Goal: Entertainment & Leisure: Consume media (video, audio)

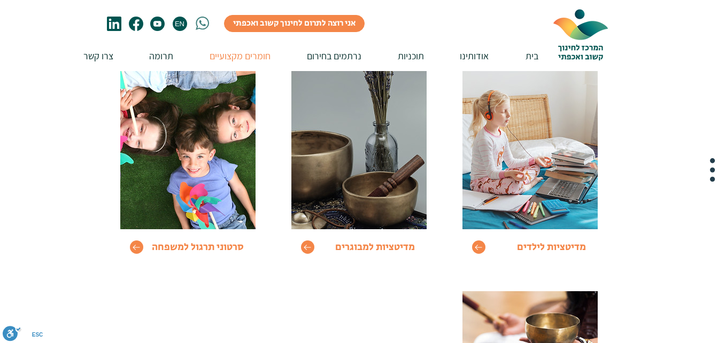
scroll to position [144, 0]
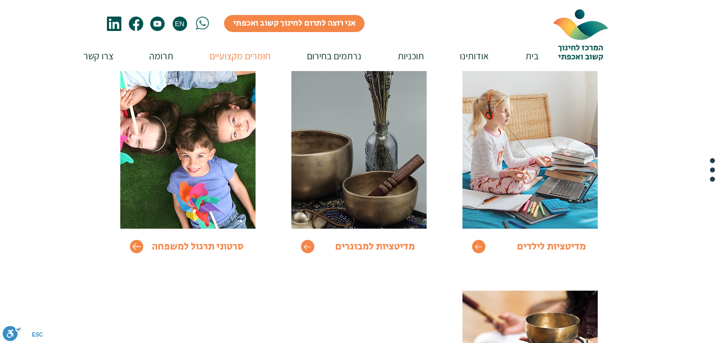
click at [132, 246] on icon "Go to" at bounding box center [136, 246] width 9 height 9
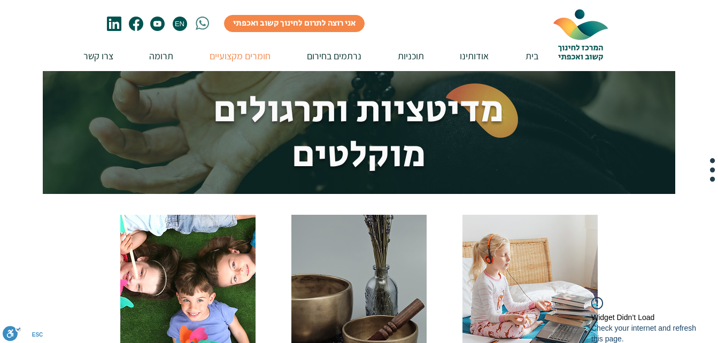
scroll to position [144, 0]
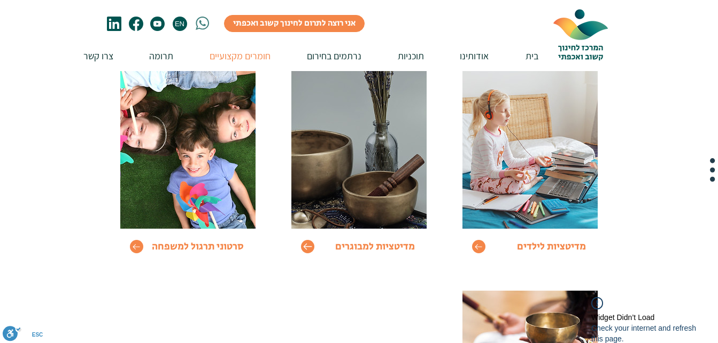
click at [307, 248] on icon "Go to" at bounding box center [307, 246] width 9 height 9
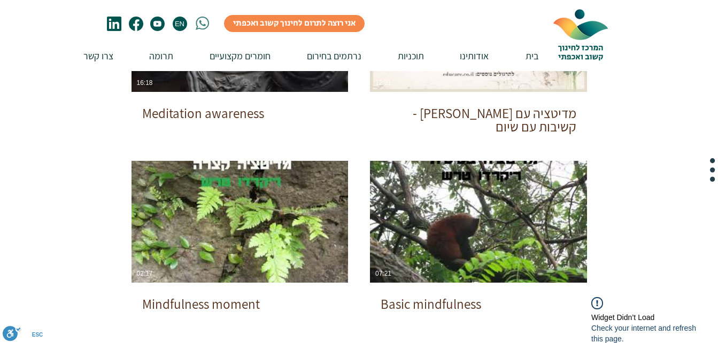
scroll to position [527, 0]
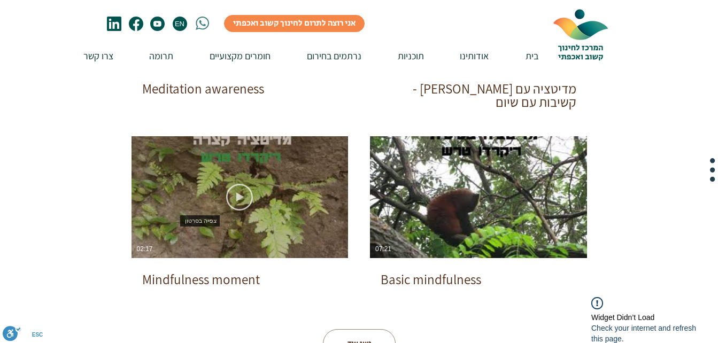
click at [232, 197] on icon "צפייה בסרטון" at bounding box center [239, 197] width 27 height 27
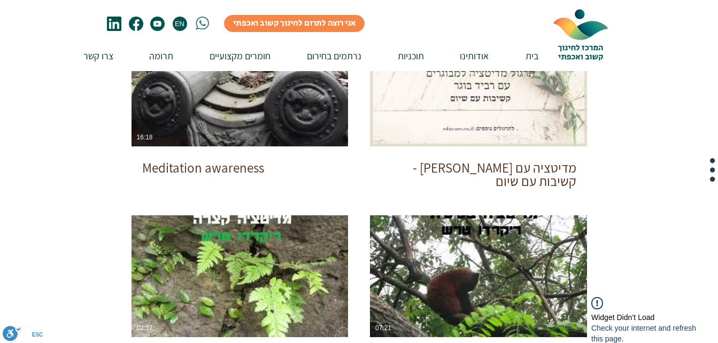
scroll to position [447, 0]
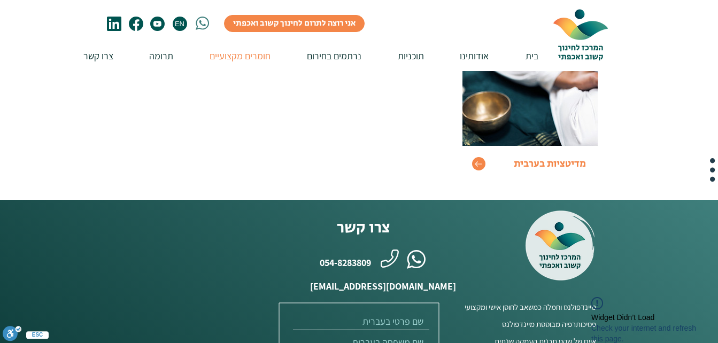
scroll to position [144, 0]
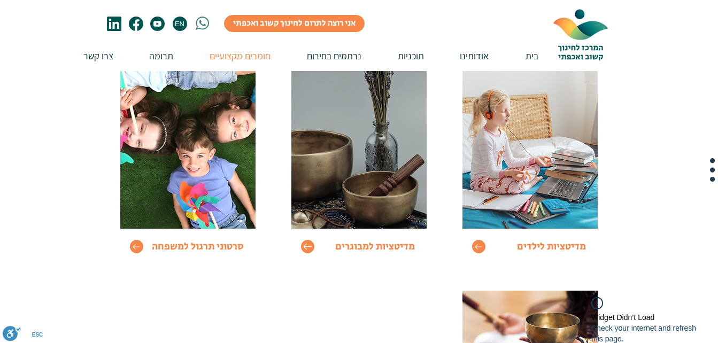
click at [306, 248] on icon "Go to" at bounding box center [307, 246] width 9 height 9
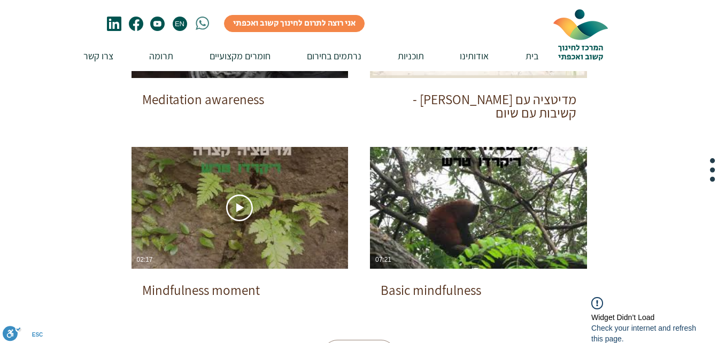
scroll to position [516, 0]
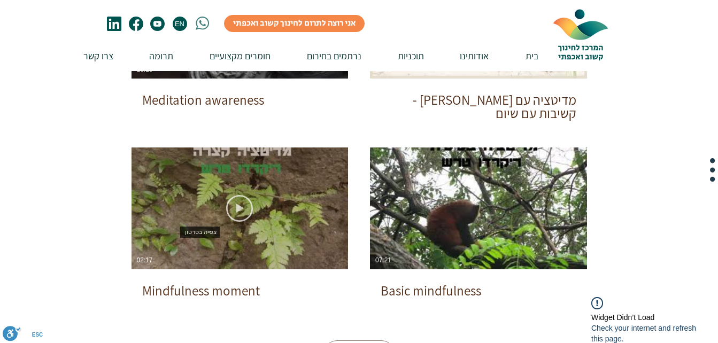
click at [238, 208] on use "צפייה בסרטון" at bounding box center [239, 208] width 27 height 27
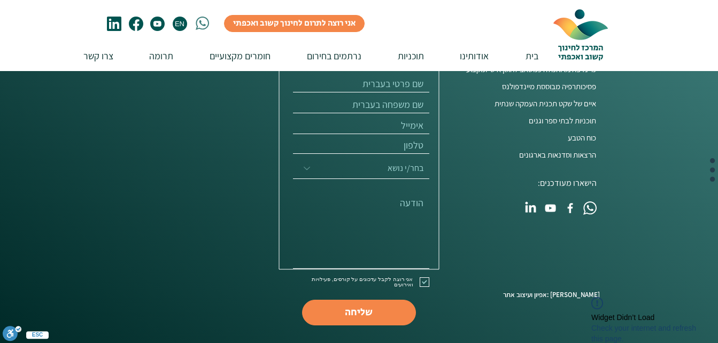
scroll to position [938, 0]
